Goal: Information Seeking & Learning: Learn about a topic

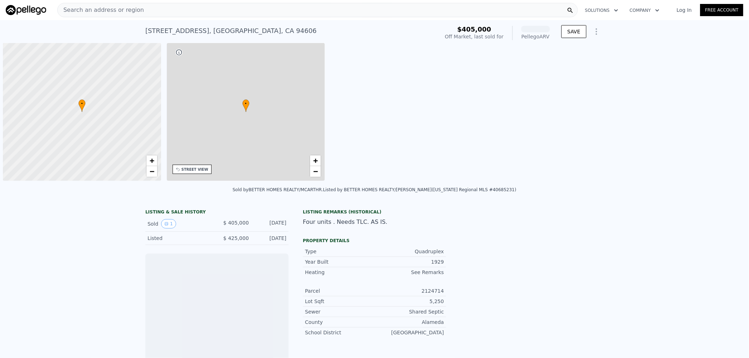
scroll to position [0, 3]
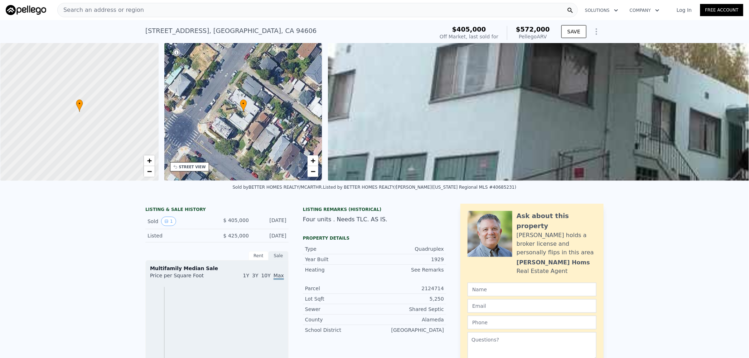
click at [536, 30] on span "$572,000" at bounding box center [533, 29] width 34 height 8
click at [161, 9] on div "Search an address or region" at bounding box center [317, 10] width 521 height 14
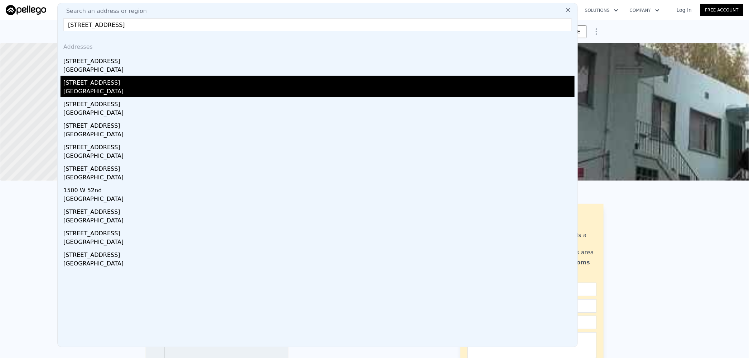
type input "[STREET_ADDRESS]"
click at [134, 87] on div "[GEOGRAPHIC_DATA]" at bounding box center [319, 92] width 512 height 10
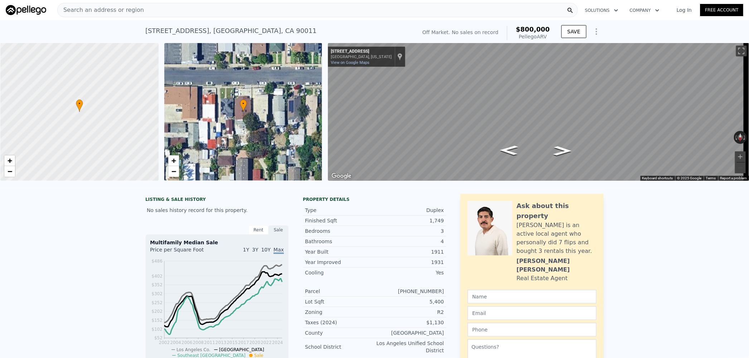
click at [539, 30] on span "$800,000" at bounding box center [533, 29] width 34 height 8
copy span "800,000"
